Goal: Information Seeking & Learning: Learn about a topic

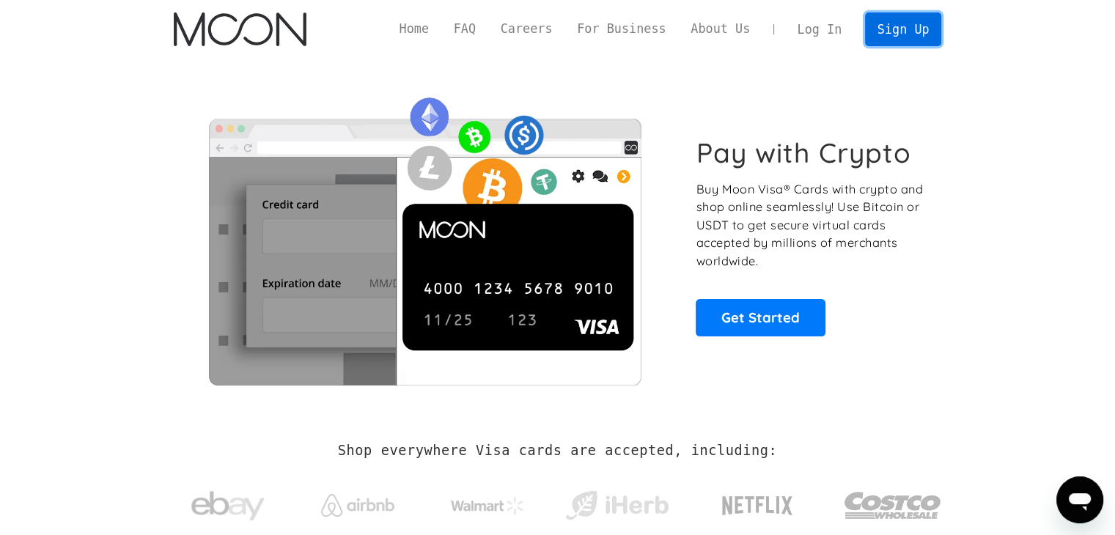
click at [906, 32] on link "Sign Up" at bounding box center [903, 28] width 76 height 33
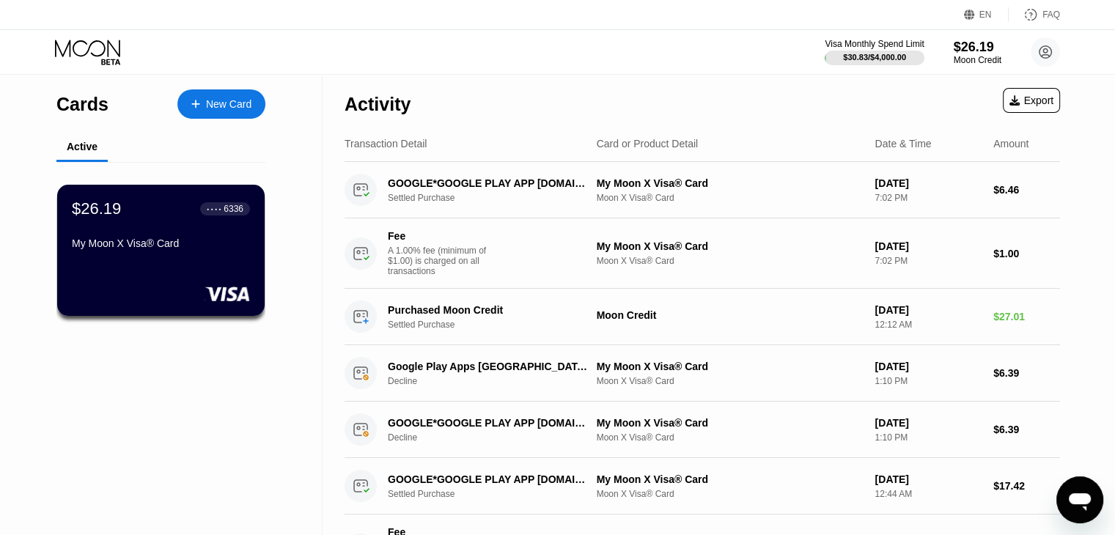
click at [1082, 498] on icon "Ouvrir la fenêtre de messagerie" at bounding box center [1080, 502] width 22 height 18
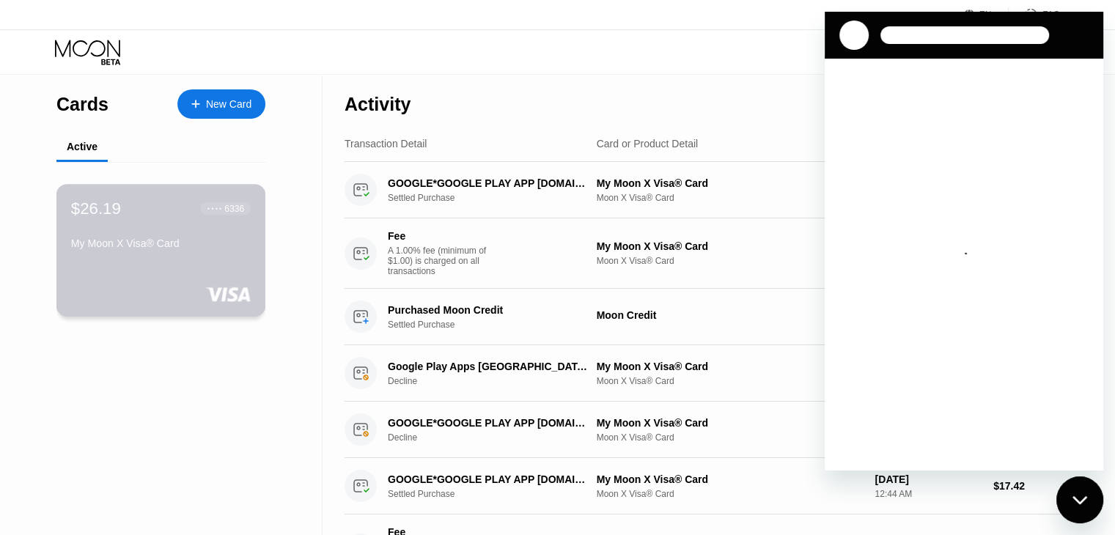
click at [232, 273] on div "$26.19 ● ● ● ● 6336 My Moon X Visa® Card" at bounding box center [161, 250] width 210 height 133
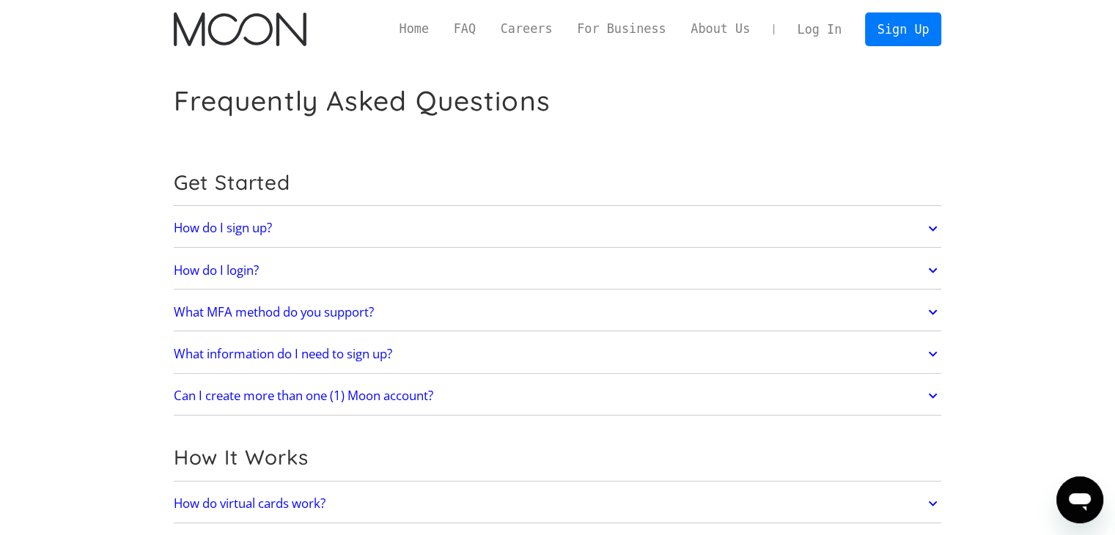
click at [1077, 494] on icon "Ouvrir la fenêtre de messagerie" at bounding box center [1080, 502] width 22 height 18
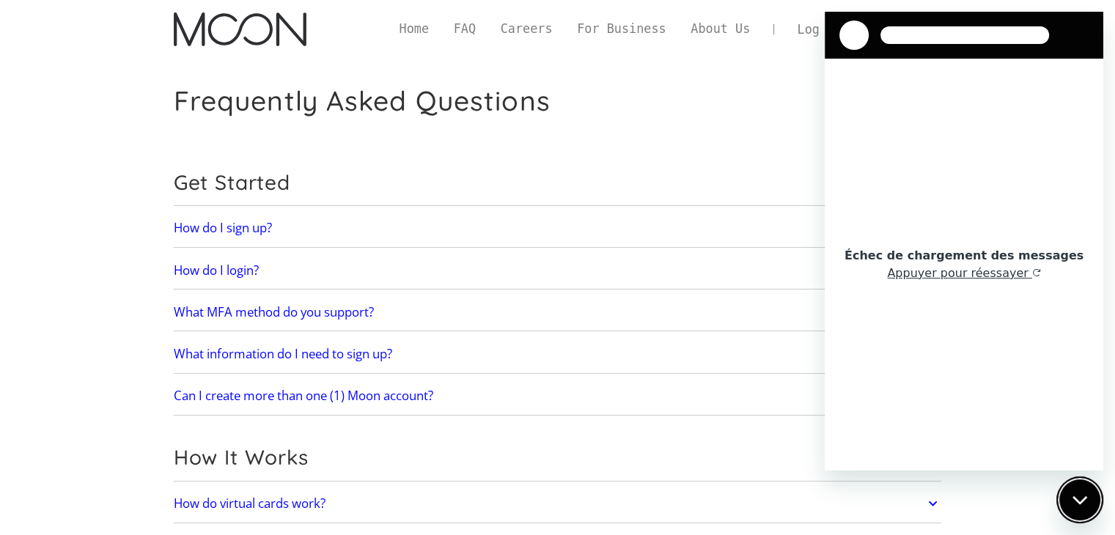
click at [1057, 477] on button "Fermer la fenêtre de messagerie" at bounding box center [1080, 500] width 47 height 47
